Goal: Navigation & Orientation: Find specific page/section

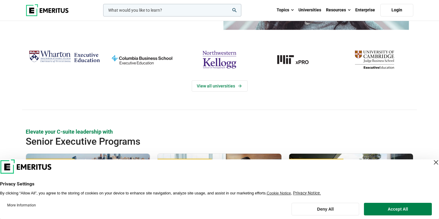
scroll to position [120, 0]
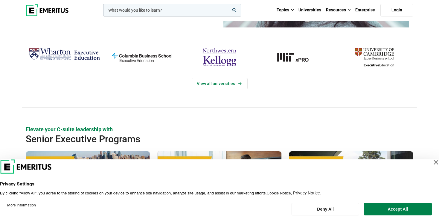
click at [432, 163] on div "Close Layer" at bounding box center [436, 162] width 8 height 8
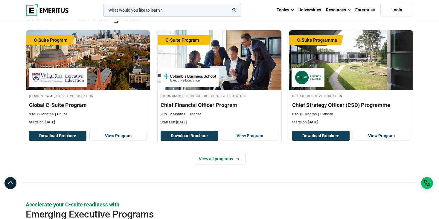
scroll to position [239, 0]
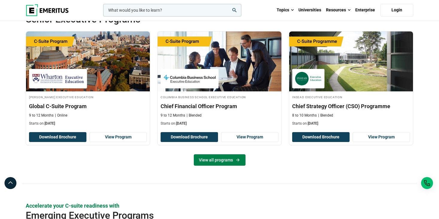
click at [219, 162] on link "View all programs" at bounding box center [220, 159] width 52 height 11
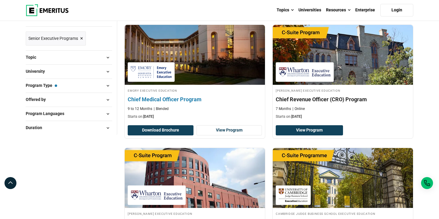
scroll to position [90, 0]
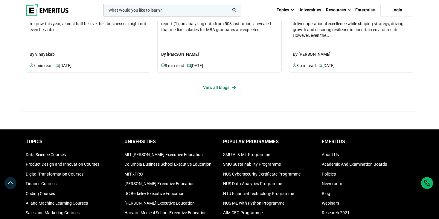
scroll to position [1974, 0]
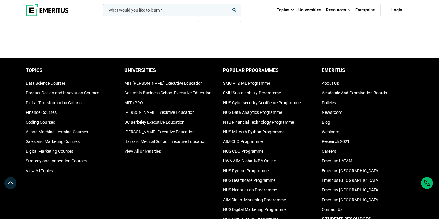
click at [328, 150] on li "Careers" at bounding box center [368, 151] width 92 height 7
click at [324, 149] on link "Careers" at bounding box center [329, 151] width 14 height 5
